Goal: Find specific page/section

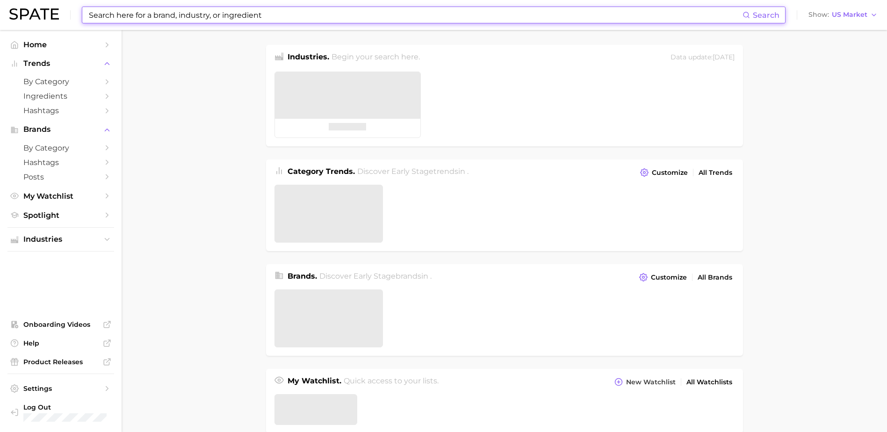
click at [138, 14] on input at bounding box center [415, 15] width 655 height 16
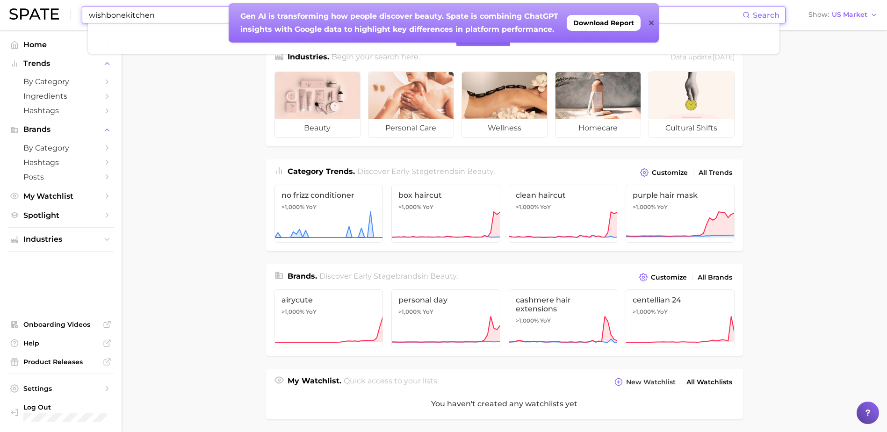
click at [655, 23] on div "Gen AI is transforming how people discover beauty. Spate is combining ChatGPT i…" at bounding box center [444, 22] width 430 height 39
click at [651, 21] on icon at bounding box center [651, 22] width 5 height 7
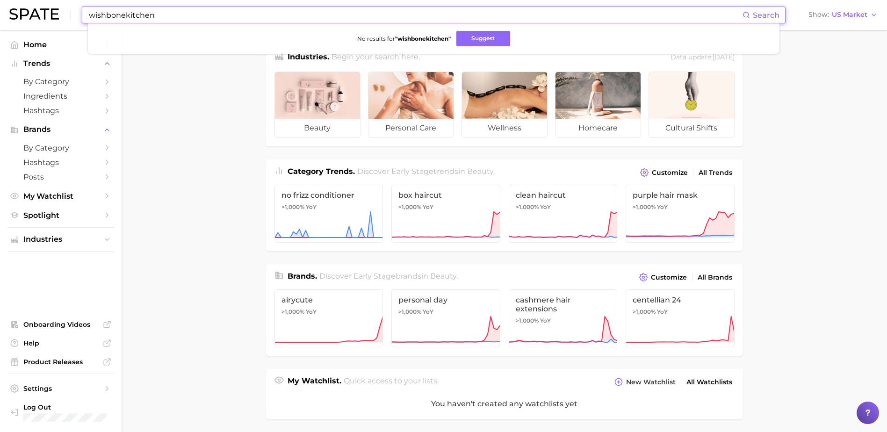
click at [307, 12] on input "wishbonekitchen" at bounding box center [415, 15] width 655 height 16
type input "wishbone kitchen"
